Goal: Transaction & Acquisition: Purchase product/service

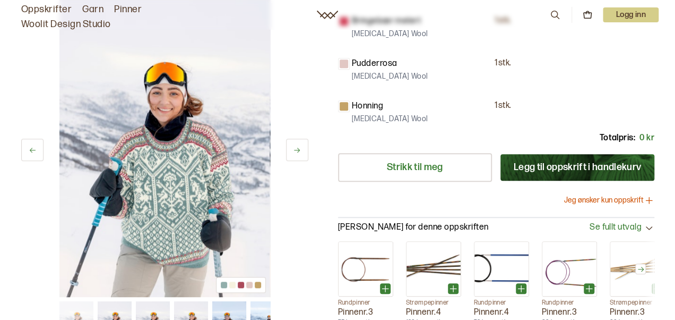
scroll to position [266, 0]
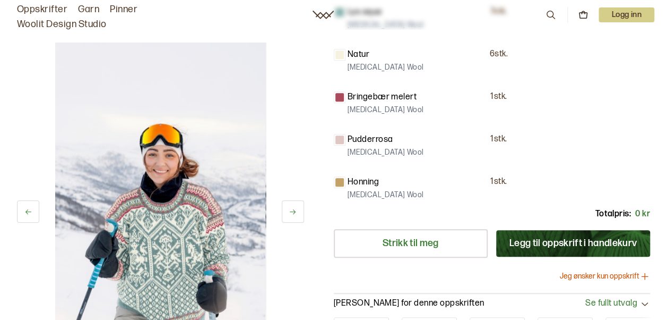
click at [525, 232] on button "Legg til oppskrift i handlekurv" at bounding box center [574, 243] width 154 height 27
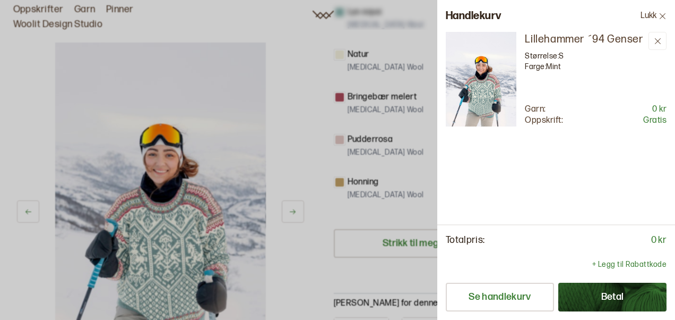
click at [607, 302] on button "Betal" at bounding box center [613, 297] width 108 height 29
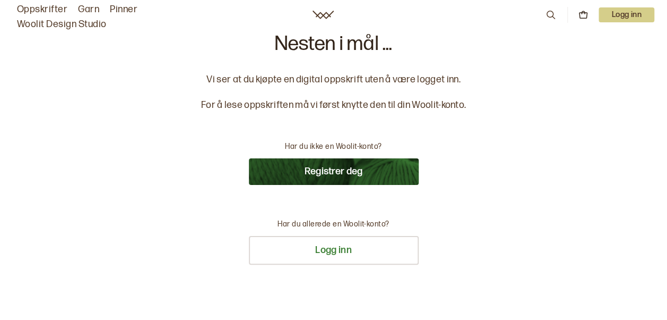
click at [341, 174] on button "Registrer deg" at bounding box center [334, 171] width 170 height 27
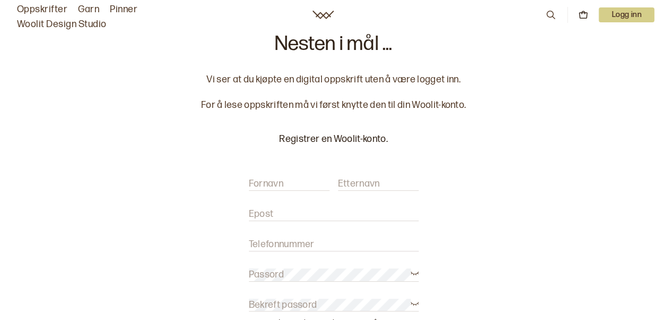
click at [276, 189] on label "Fornavn" at bounding box center [266, 183] width 35 height 13
click at [280, 189] on label "Fornavn" at bounding box center [266, 183] width 35 height 13
click at [280, 189] on input "Fornavn" at bounding box center [289, 183] width 81 height 13
type input "Hanna"
type input "J"
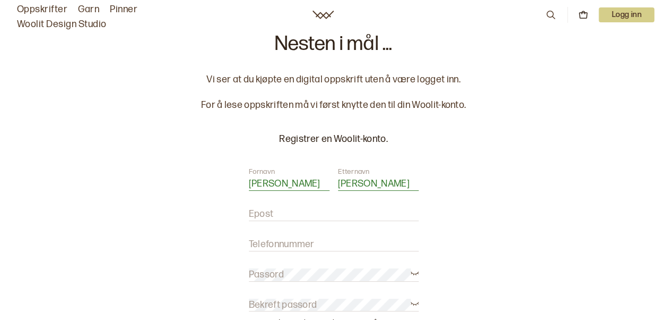
type input "Henriksen"
type input "hanna_sh96@hotmail.no"
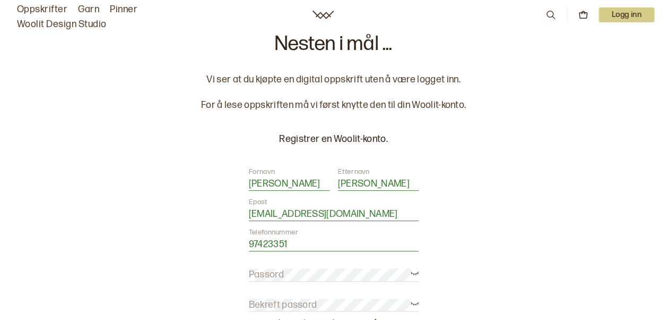
type input "97423351"
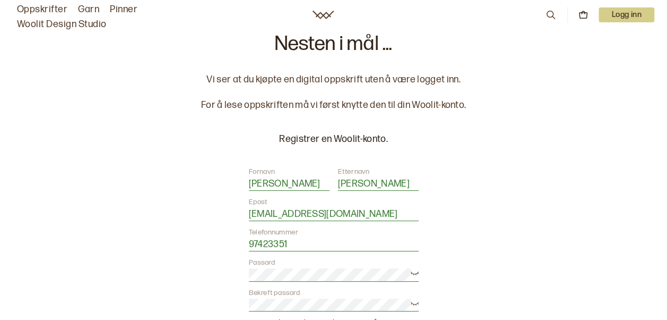
scroll to position [159, 0]
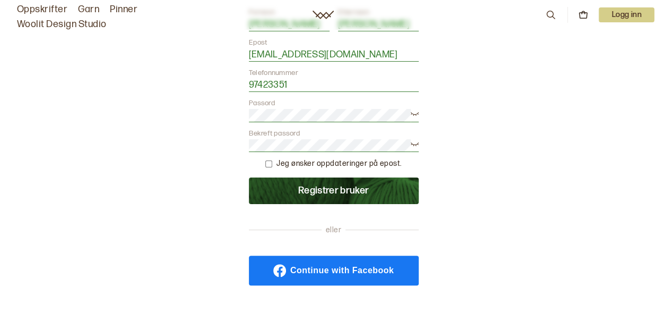
click at [295, 187] on button "Registrer bruker" at bounding box center [334, 190] width 170 height 27
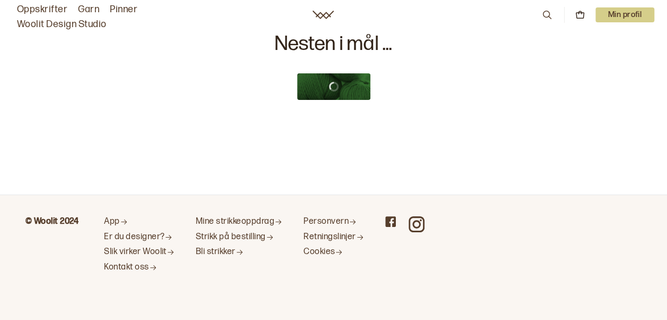
scroll to position [0, 0]
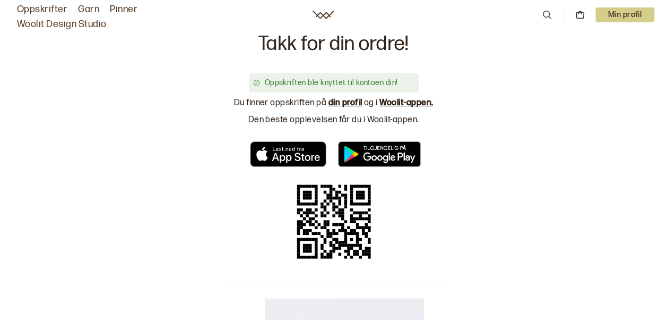
click at [345, 105] on link "din profil" at bounding box center [346, 103] width 34 height 10
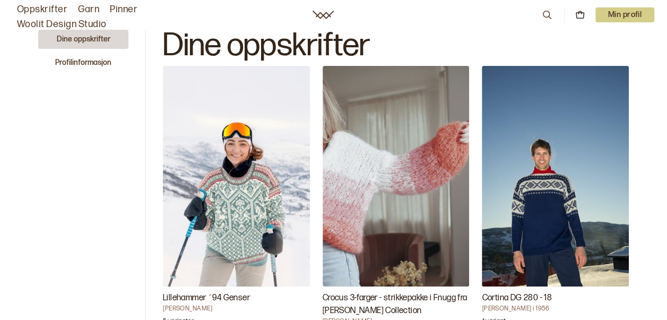
scroll to position [53, 0]
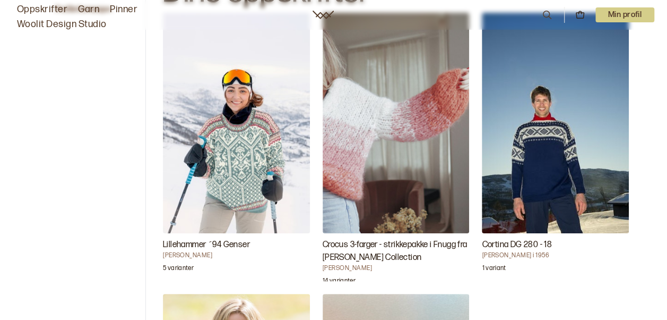
click at [240, 150] on img "Lillehammer ´94 Genser" at bounding box center [236, 123] width 147 height 220
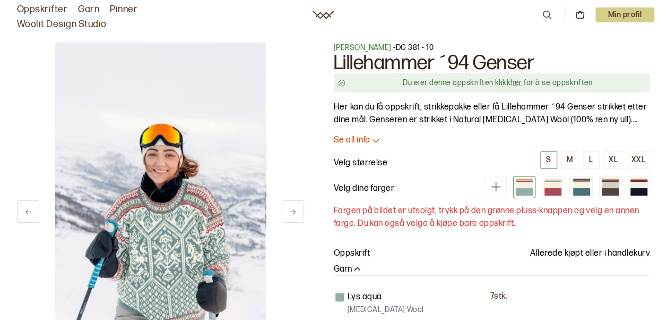
click at [519, 83] on link "her" at bounding box center [516, 82] width 11 height 9
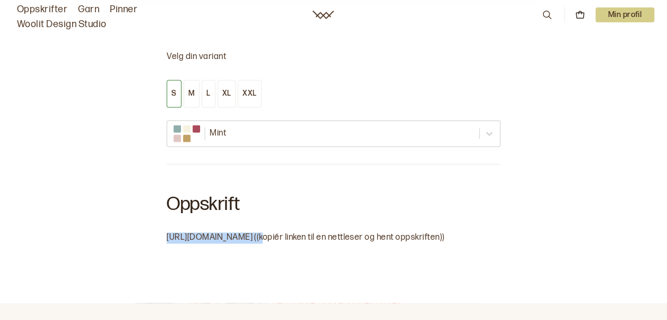
drag, startPoint x: 235, startPoint y: 237, endPoint x: 147, endPoint y: 234, distance: 87.7
click at [147, 234] on div "Velg din variant S M L XL XXL Mint Oppskrift https://bit.ly/3Spjr6T ((kopiér li…" at bounding box center [333, 152] width 667 height 302
drag, startPoint x: 147, startPoint y: 234, endPoint x: 201, endPoint y: 236, distance: 53.7
copy span "[URL][DOMAIN_NAME]"
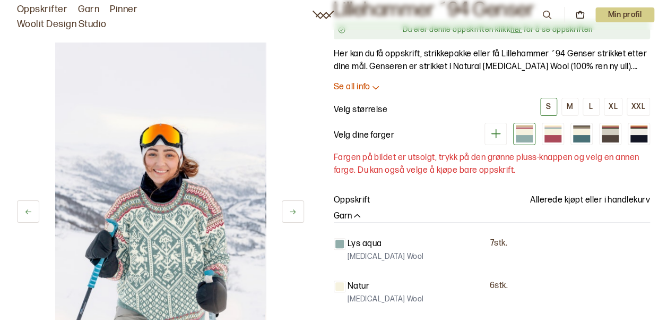
scroll to position [0, 0]
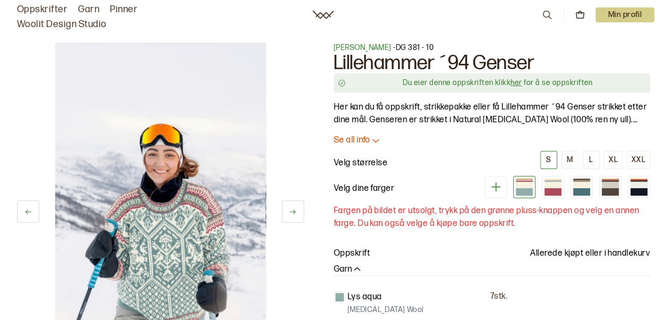
click at [519, 81] on link "her" at bounding box center [516, 82] width 11 height 9
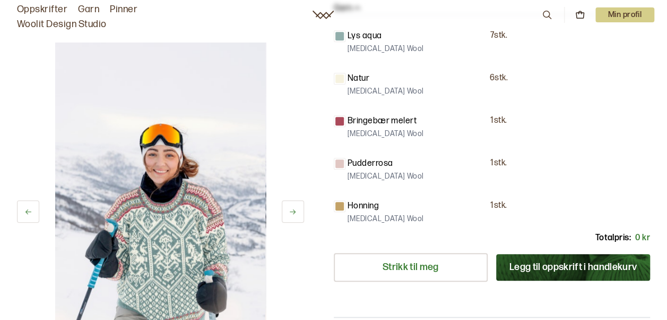
scroll to position [238, 0]
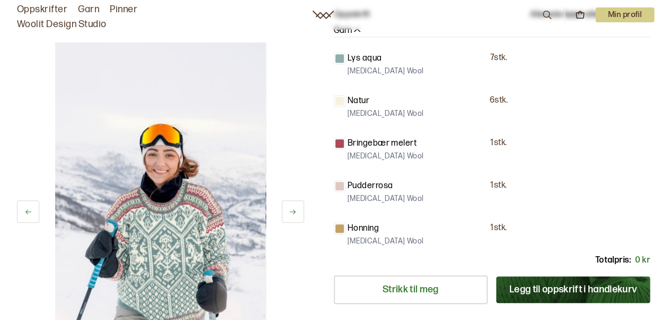
click at [630, 17] on p "Min profil" at bounding box center [625, 14] width 59 height 15
click at [583, 47] on span "Profil" at bounding box center [589, 43] width 20 height 10
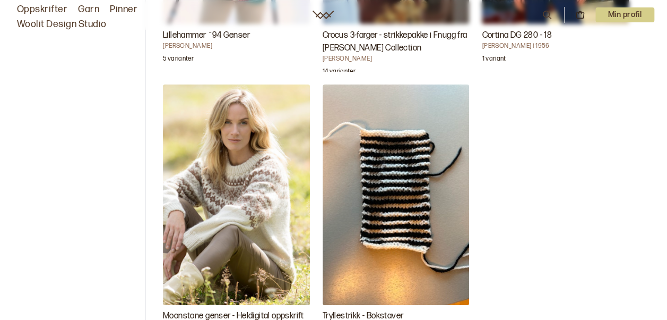
scroll to position [155, 0]
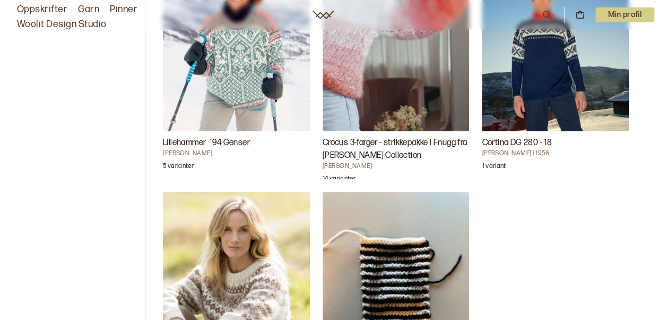
click at [181, 164] on p "5 varianter" at bounding box center [178, 167] width 31 height 11
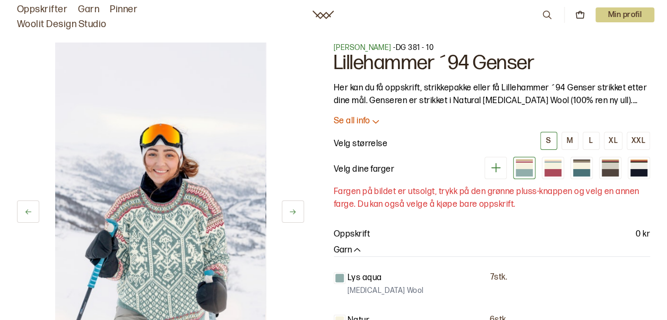
click at [354, 122] on p "Se all info" at bounding box center [352, 121] width 37 height 11
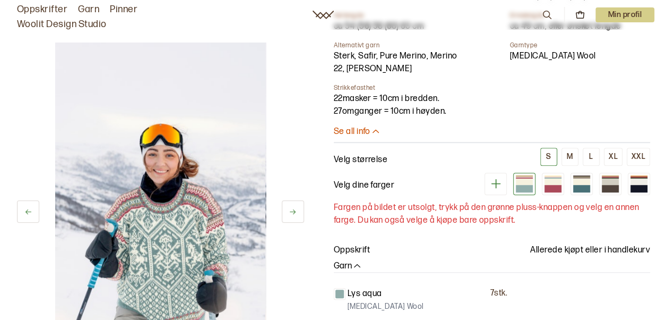
scroll to position [319, 0]
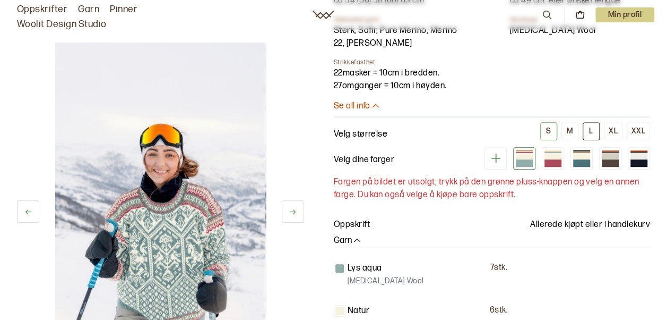
click at [593, 129] on div "L" at bounding box center [591, 131] width 4 height 10
click at [587, 153] on div at bounding box center [581, 155] width 17 height 6
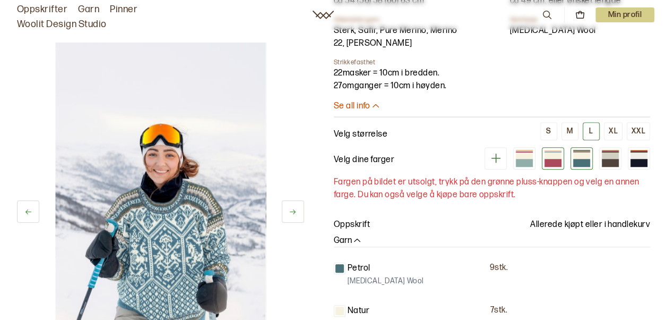
click at [551, 163] on div at bounding box center [553, 163] width 17 height 8
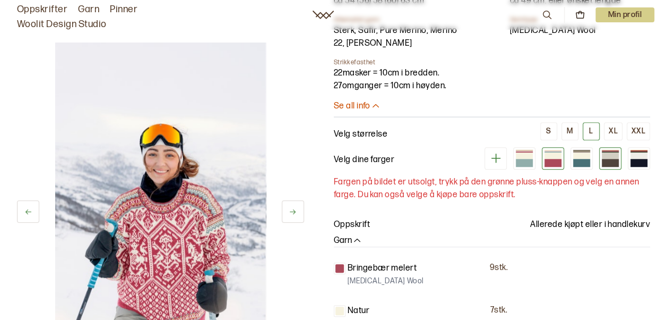
click at [615, 155] on div at bounding box center [610, 155] width 17 height 6
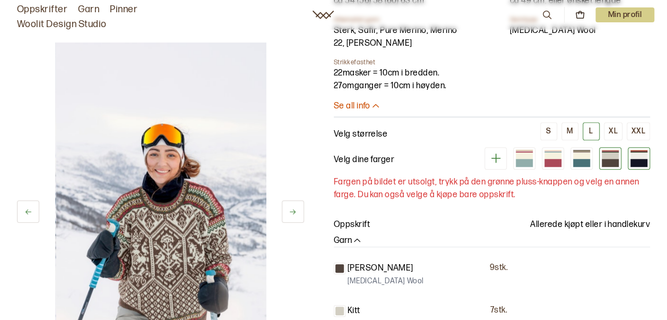
click at [647, 164] on div at bounding box center [639, 158] width 22 height 22
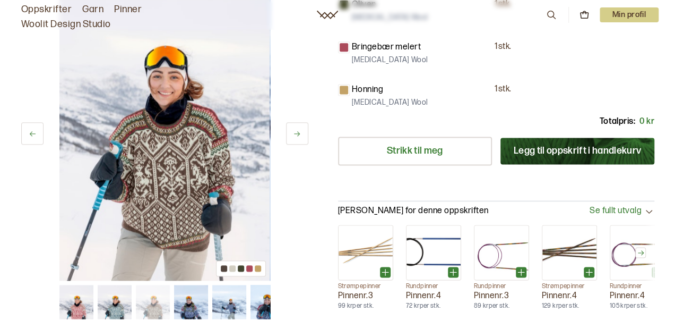
scroll to position [743, 0]
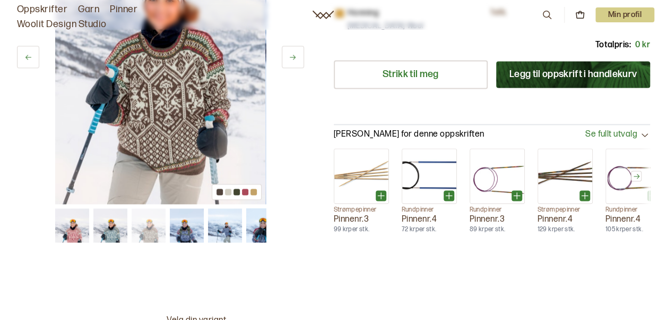
click at [573, 73] on button "Legg til oppskrift i handlekurv" at bounding box center [574, 74] width 154 height 27
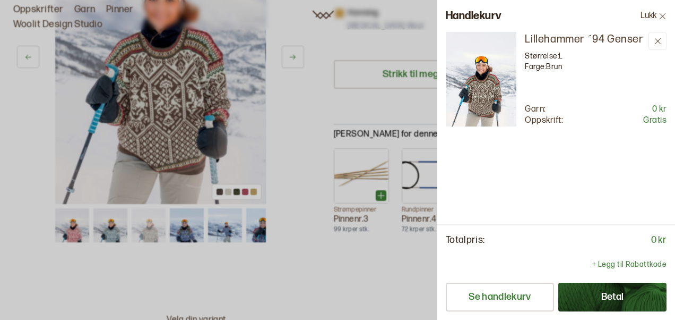
click at [579, 295] on button "Betal" at bounding box center [613, 297] width 108 height 29
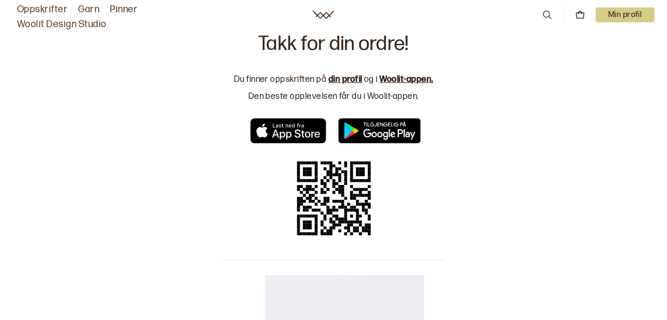
click at [350, 81] on link "din profil" at bounding box center [346, 79] width 34 height 10
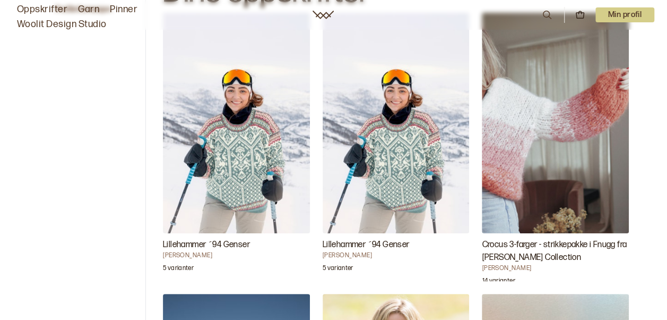
scroll to position [106, 0]
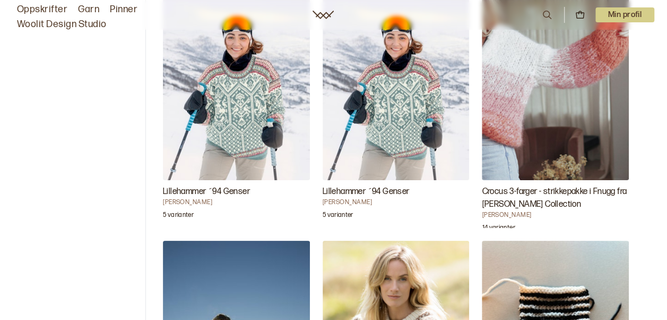
click at [370, 126] on img "Lillehammer ´94 Genser" at bounding box center [396, 70] width 147 height 220
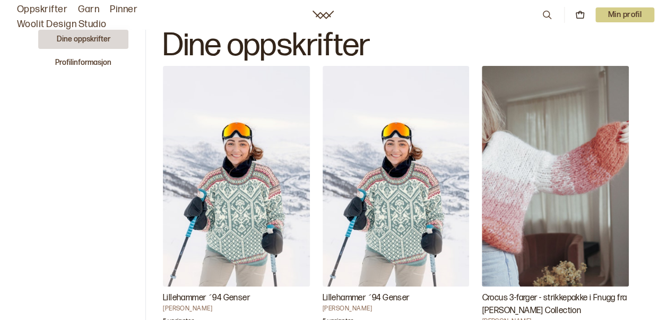
click at [263, 210] on img "Lillehammer ´94 Genser" at bounding box center [236, 176] width 147 height 220
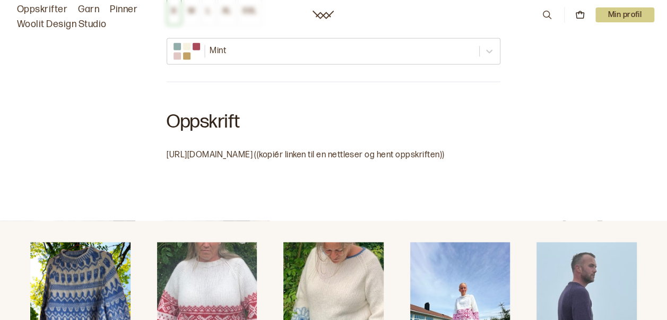
scroll to position [797, 0]
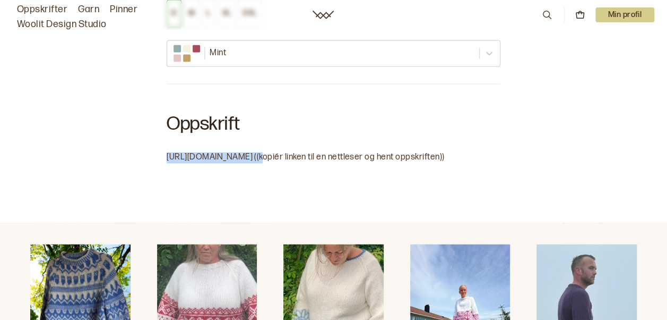
drag, startPoint x: 167, startPoint y: 154, endPoint x: 244, endPoint y: 154, distance: 76.5
click at [244, 154] on span "[URL][DOMAIN_NAME] ((kopiér linken til en nettleser og hent oppskriften))" at bounding box center [306, 157] width 278 height 10
drag, startPoint x: 244, startPoint y: 154, endPoint x: 228, endPoint y: 152, distance: 15.5
copy span "[URL][DOMAIN_NAME]"
